Goal: Task Accomplishment & Management: Manage account settings

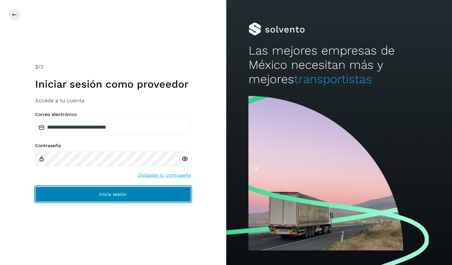
click at [108, 193] on span "Inicia sesión" at bounding box center [113, 194] width 28 height 5
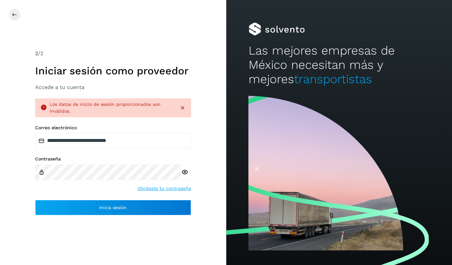
click at [57, 217] on div "**********" at bounding box center [113, 132] width 226 height 265
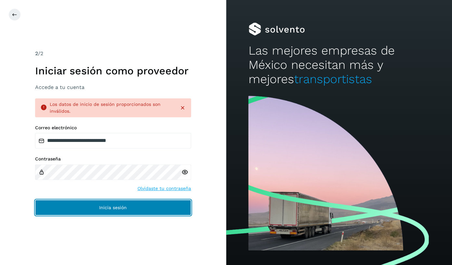
click at [67, 205] on button "Inicia sesión" at bounding box center [113, 208] width 156 height 16
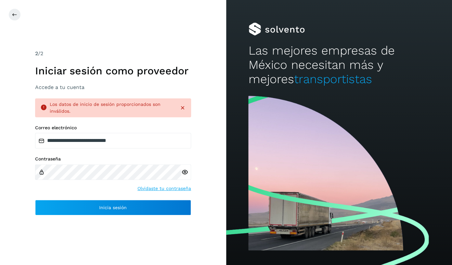
click at [185, 170] on icon at bounding box center [184, 172] width 7 height 7
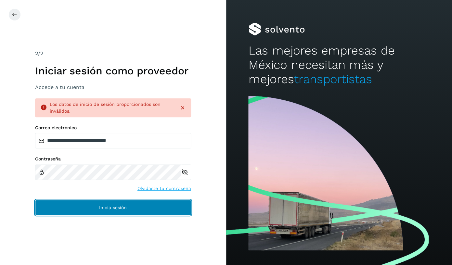
click at [104, 210] on span "Inicia sesión" at bounding box center [113, 207] width 28 height 5
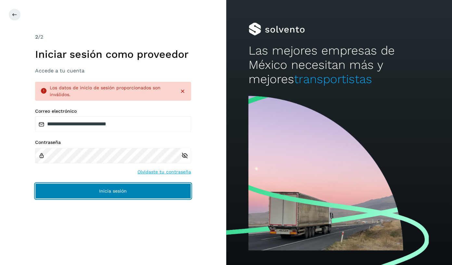
click at [85, 196] on button "Inicia sesión" at bounding box center [113, 191] width 156 height 16
click at [114, 193] on span "Inicia sesión" at bounding box center [113, 191] width 28 height 5
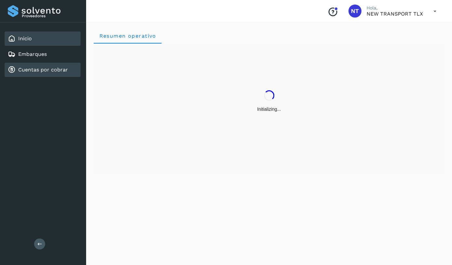
click at [58, 67] on link "Cuentas por cobrar" at bounding box center [43, 70] width 50 height 6
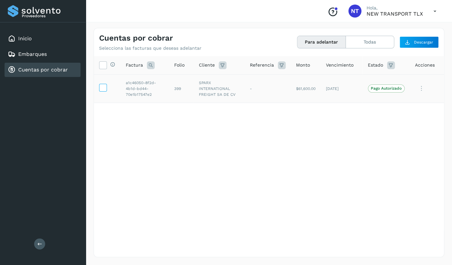
click at [104, 91] on icon at bounding box center [102, 87] width 7 height 7
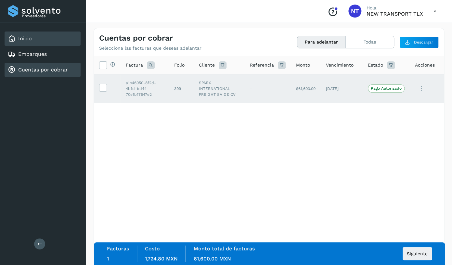
click at [69, 37] on div "Inicio" at bounding box center [43, 39] width 76 height 14
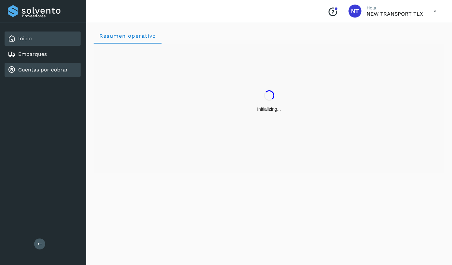
click at [47, 64] on div "Cuentas por cobrar" at bounding box center [43, 70] width 76 height 14
